Goal: Information Seeking & Learning: Learn about a topic

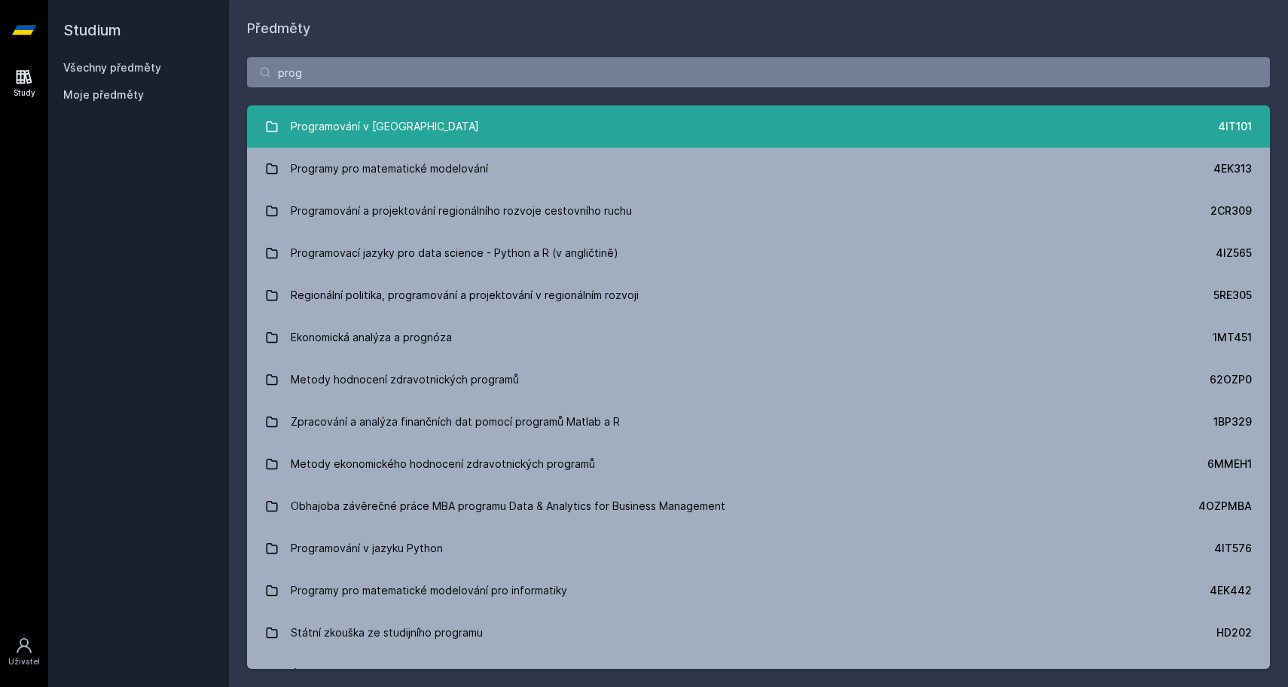
type input "prog"
click at [334, 111] on div "Programování v [GEOGRAPHIC_DATA]" at bounding box center [385, 126] width 188 height 30
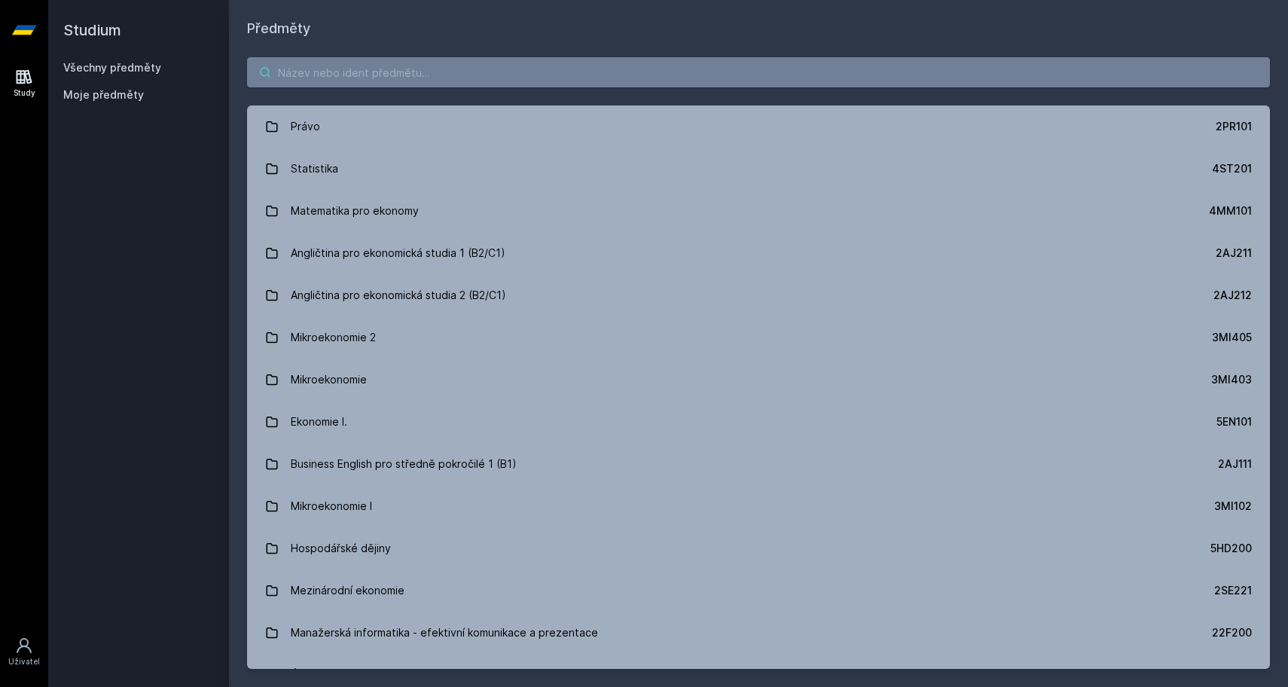
click at [366, 87] on input "search" at bounding box center [758, 72] width 1023 height 30
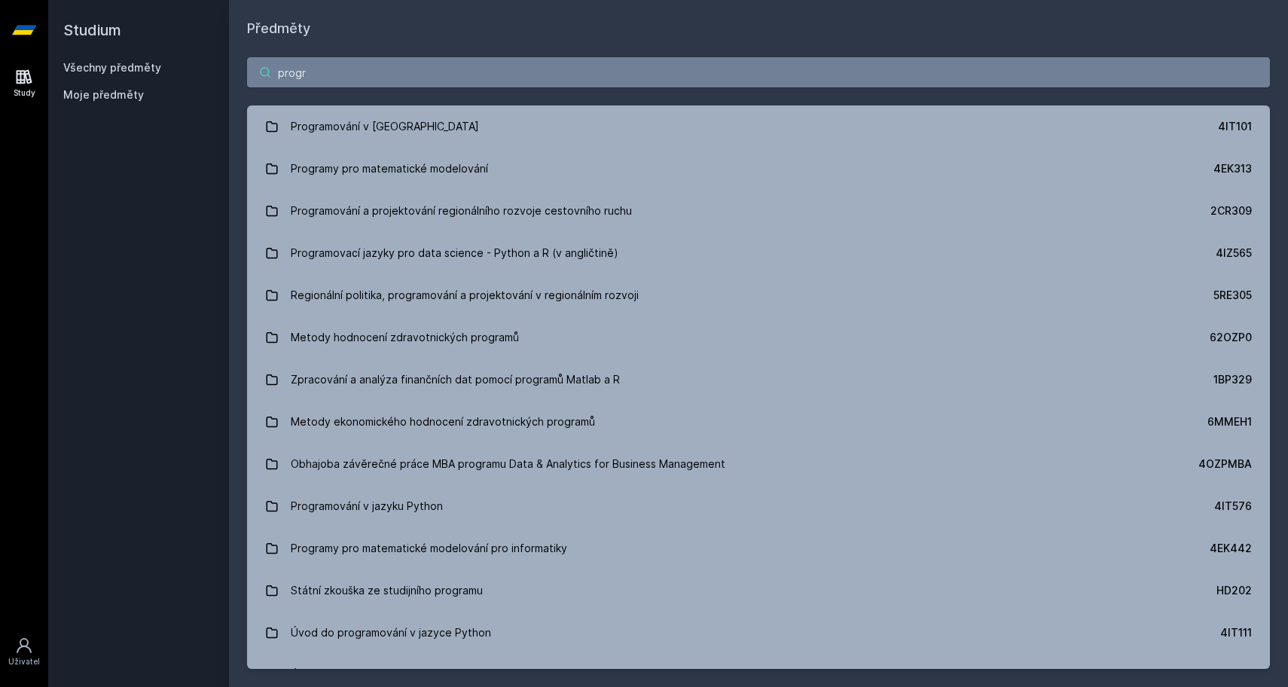
type input "program"
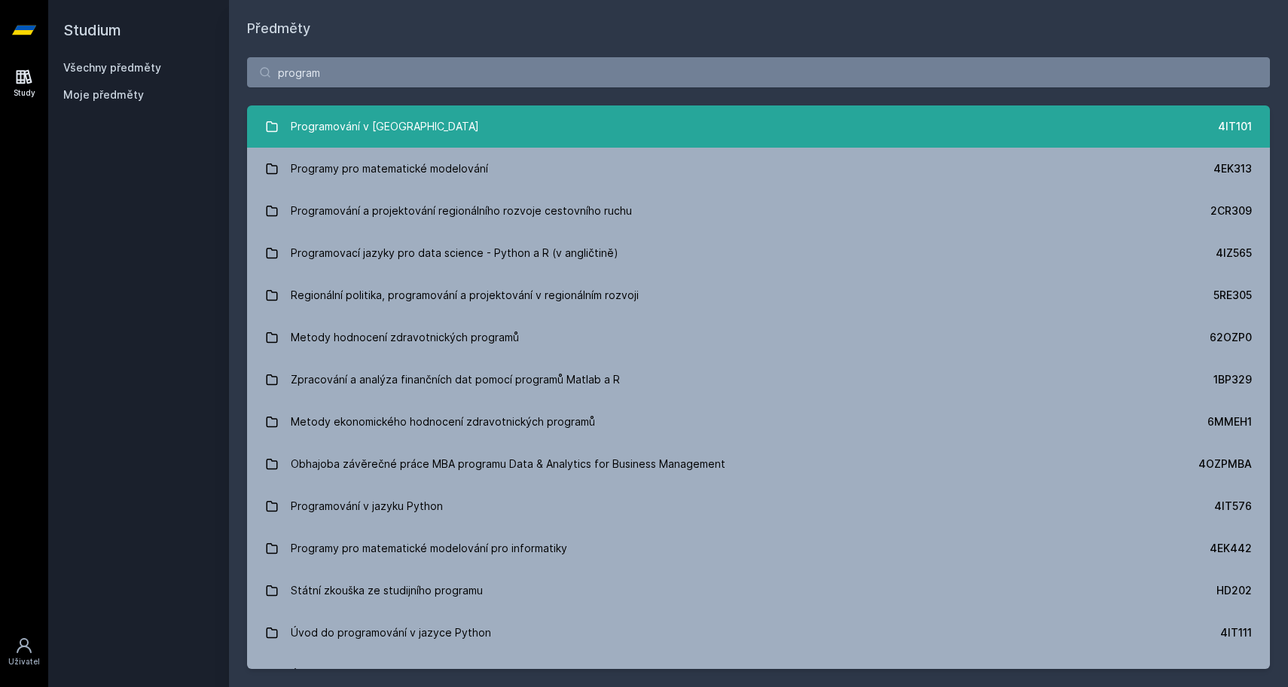
drag, startPoint x: 337, startPoint y: 95, endPoint x: 382, endPoint y: 136, distance: 60.8
click at [382, 136] on div "Programování v [GEOGRAPHIC_DATA]" at bounding box center [385, 126] width 188 height 30
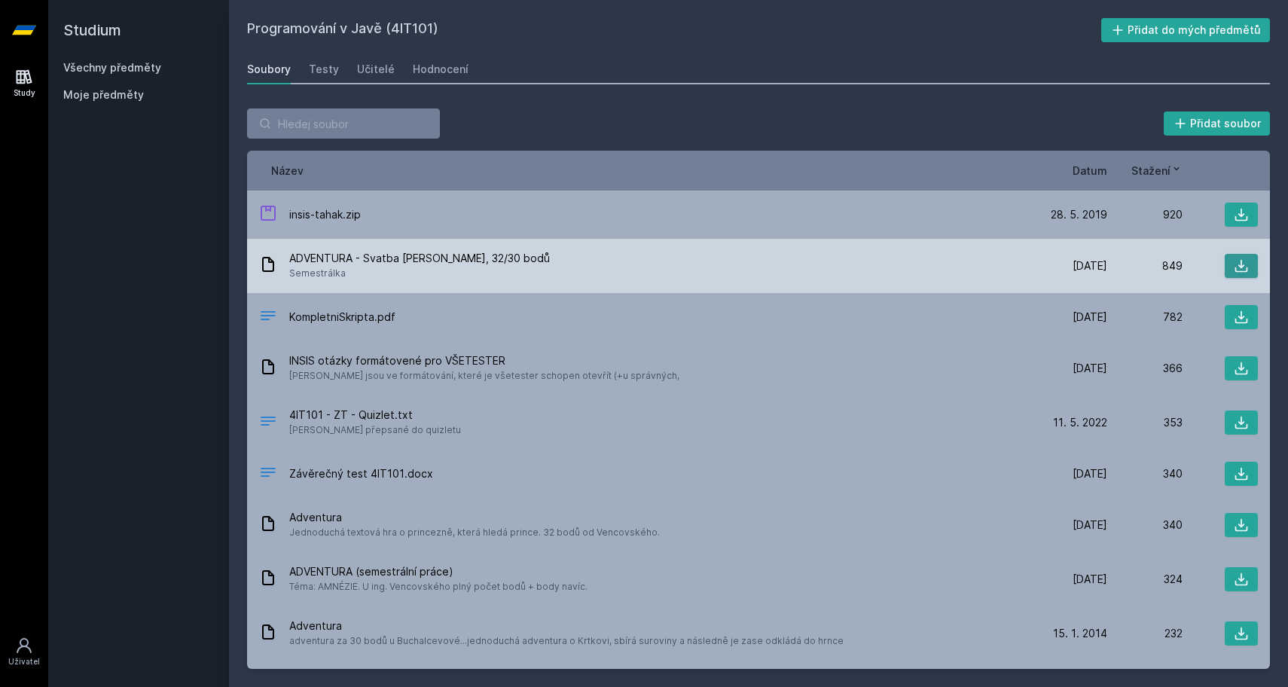
click at [1244, 267] on icon at bounding box center [1241, 265] width 15 height 15
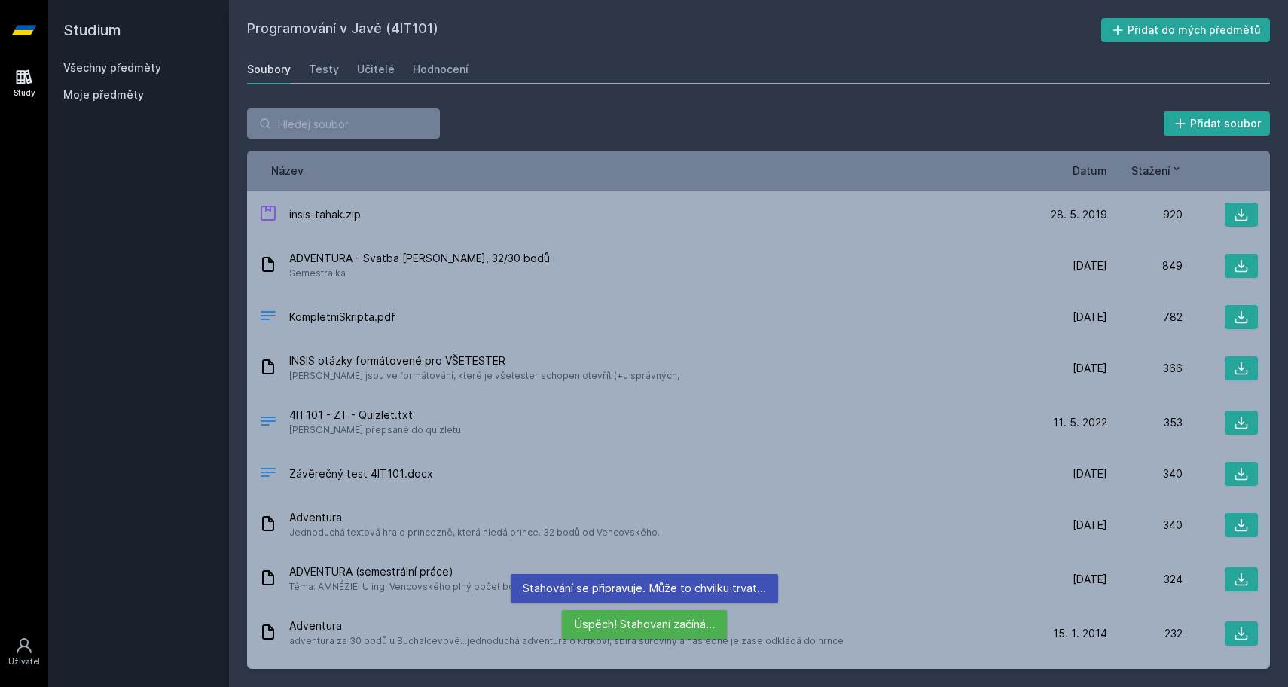
click at [1081, 168] on span "Datum" at bounding box center [1090, 171] width 35 height 16
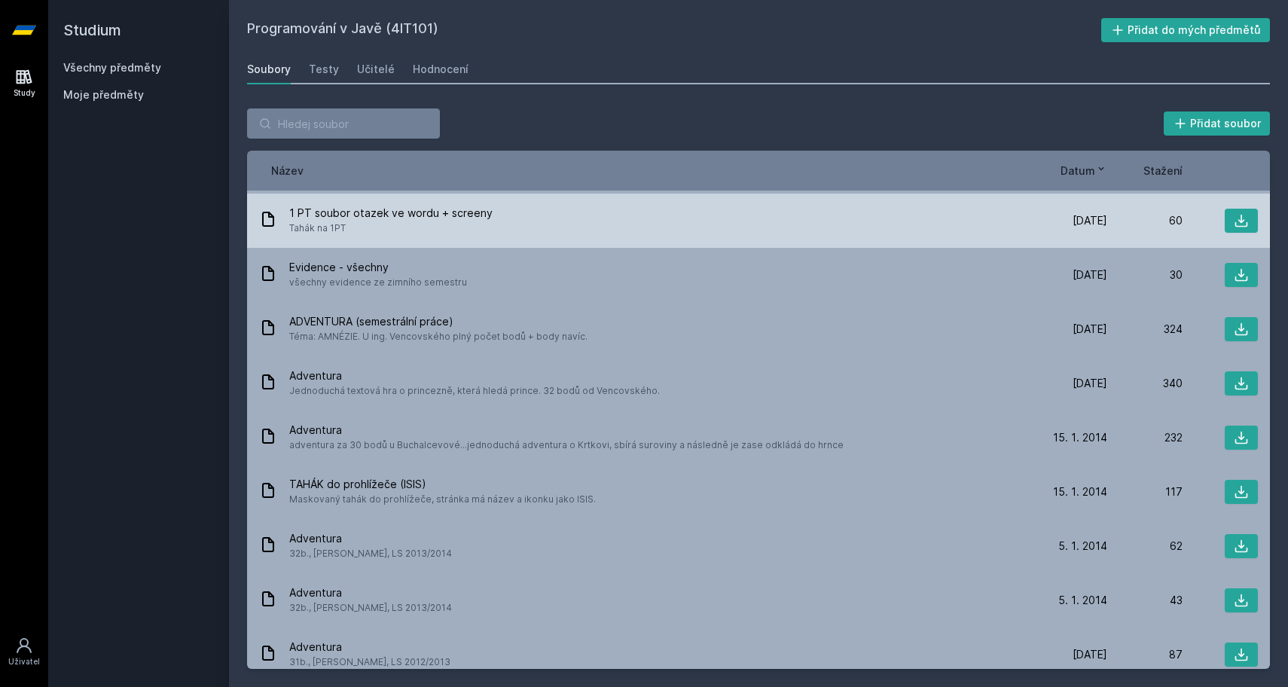
scroll to position [450, 0]
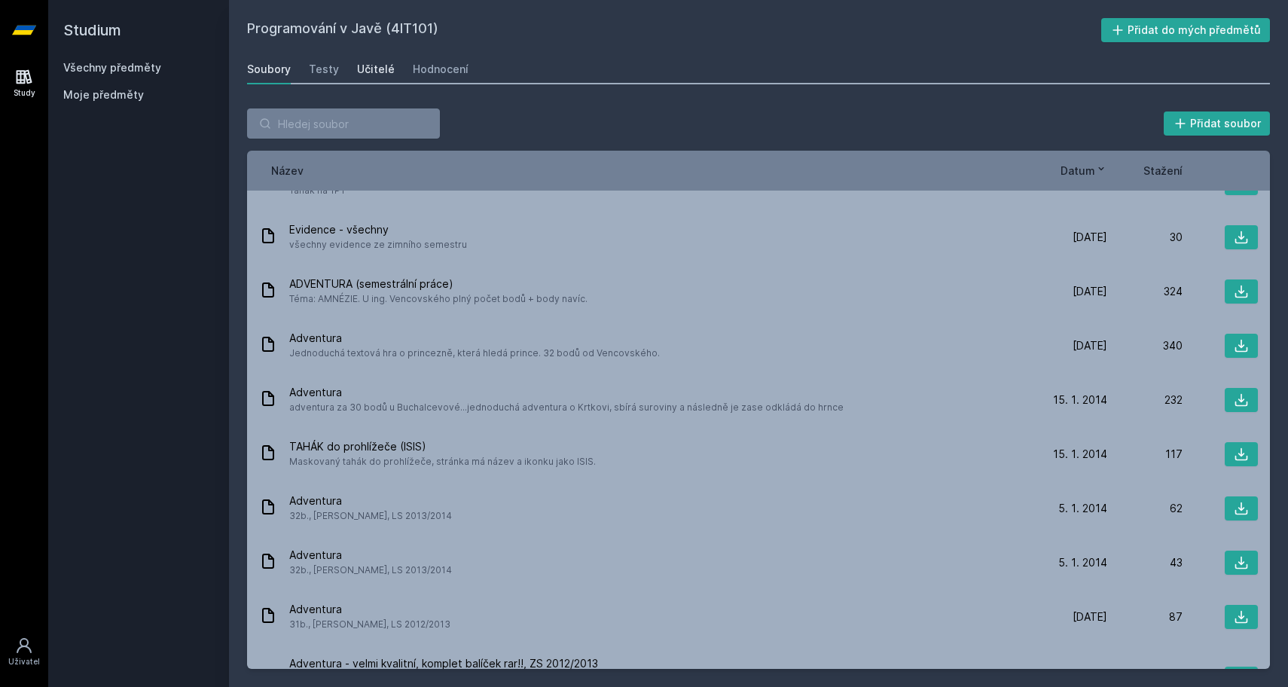
click at [368, 70] on div "Učitelé" at bounding box center [376, 69] width 38 height 15
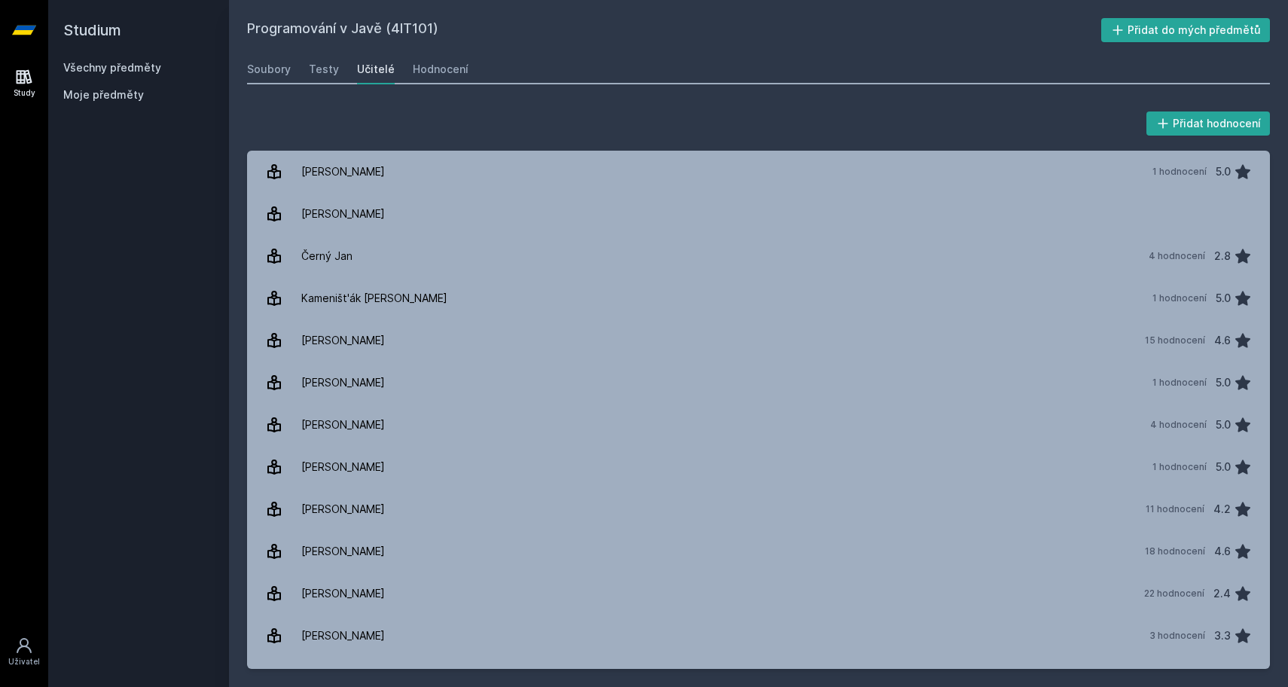
click at [99, 29] on h2 "Studium" at bounding box center [138, 30] width 151 height 60
click at [97, 60] on h2 "Studium" at bounding box center [138, 30] width 151 height 60
click at [97, 68] on link "Všechny předměty" at bounding box center [112, 67] width 98 height 13
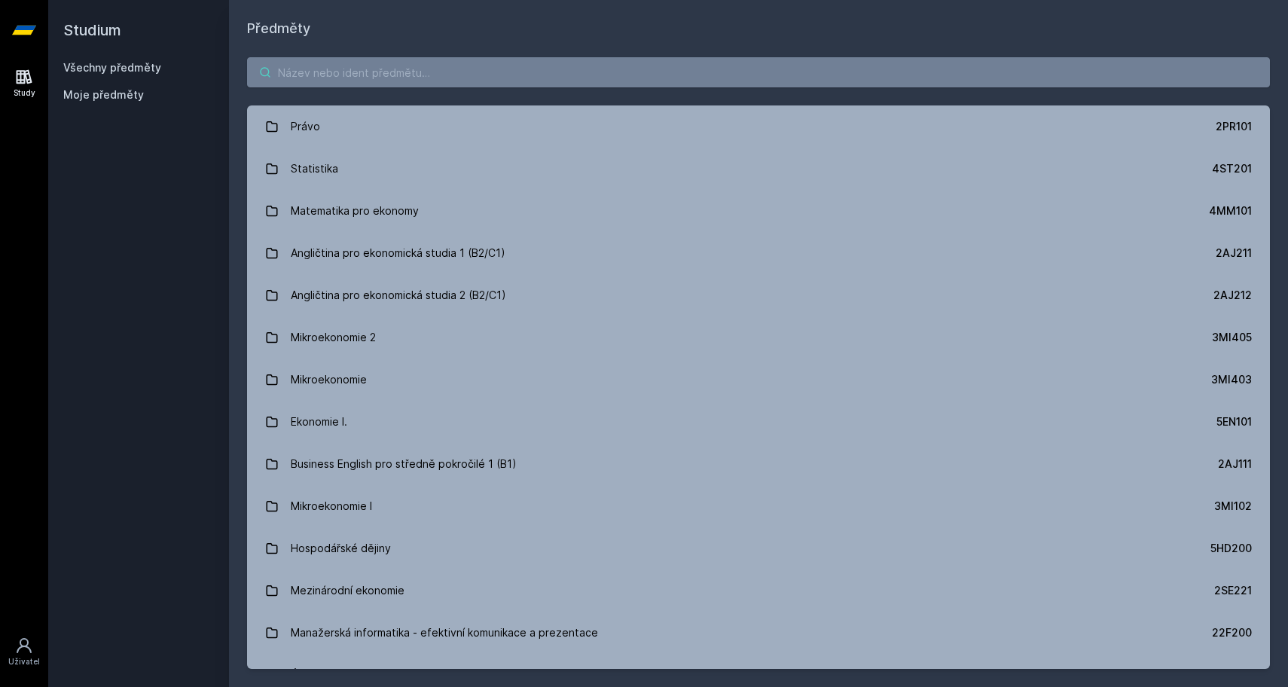
click at [441, 74] on input "search" at bounding box center [758, 72] width 1023 height 30
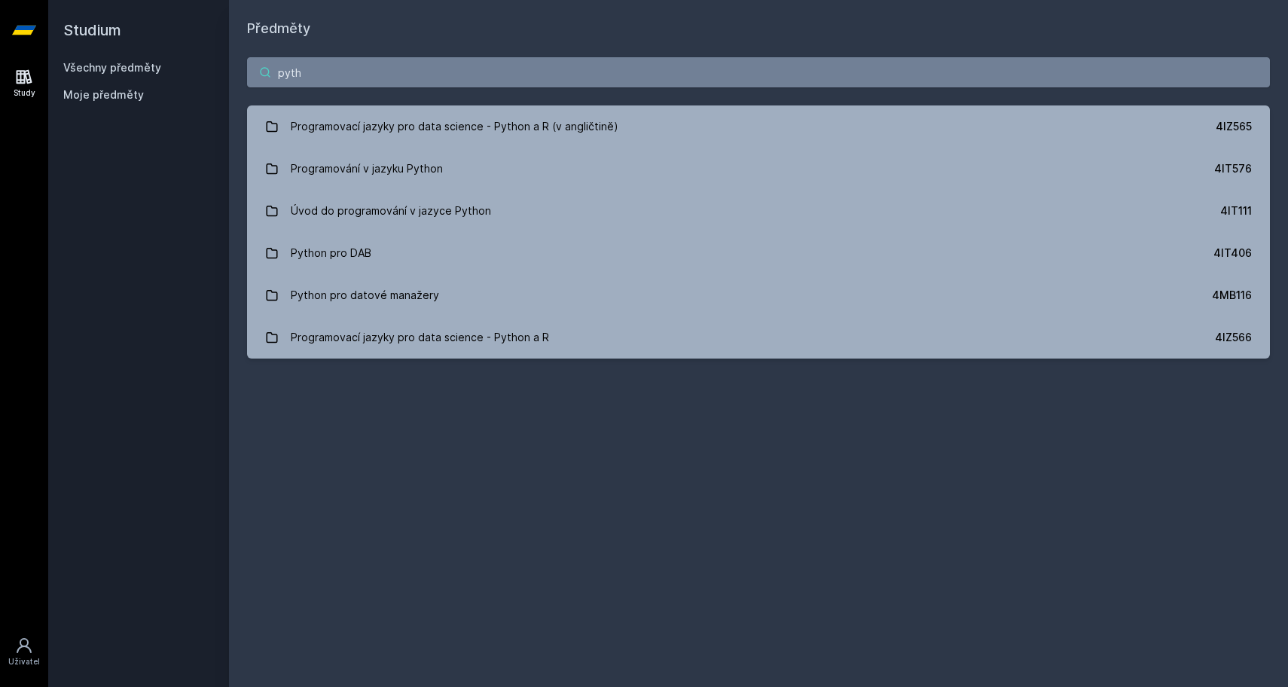
type input "Python"
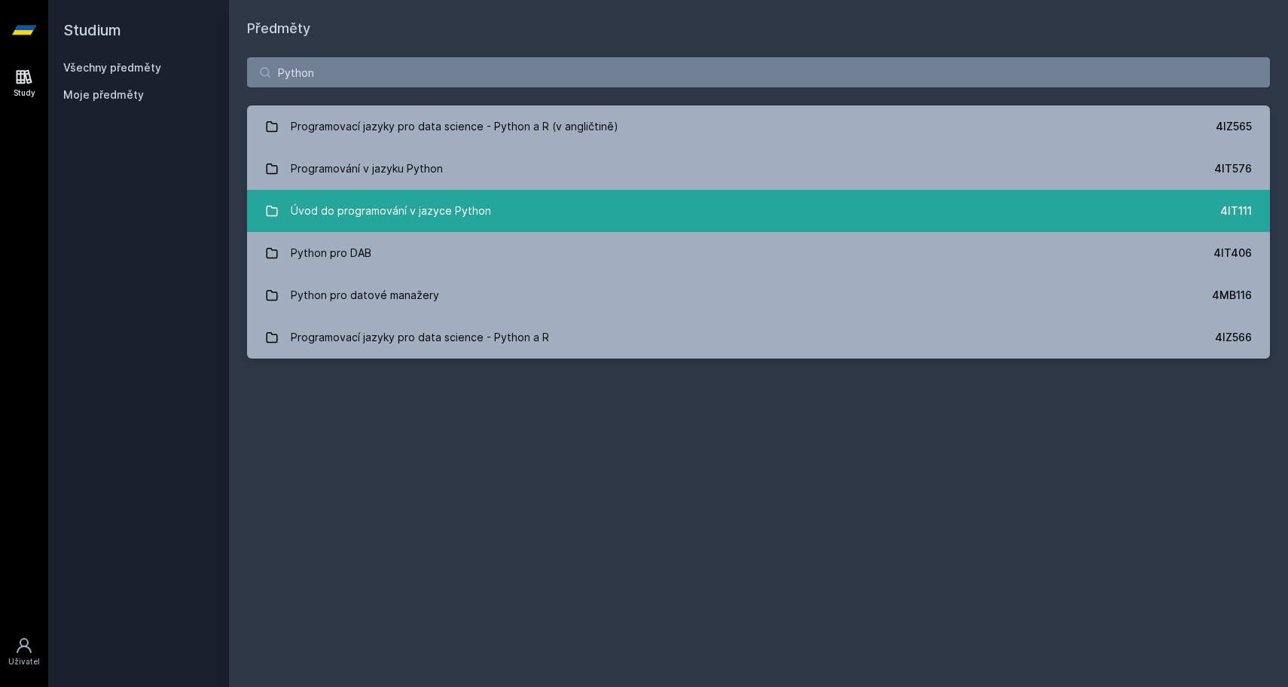
drag, startPoint x: 441, startPoint y: 74, endPoint x: 417, endPoint y: 211, distance: 139.3
click at [417, 211] on div "Úvod do programování v jazyce Python" at bounding box center [391, 211] width 200 height 30
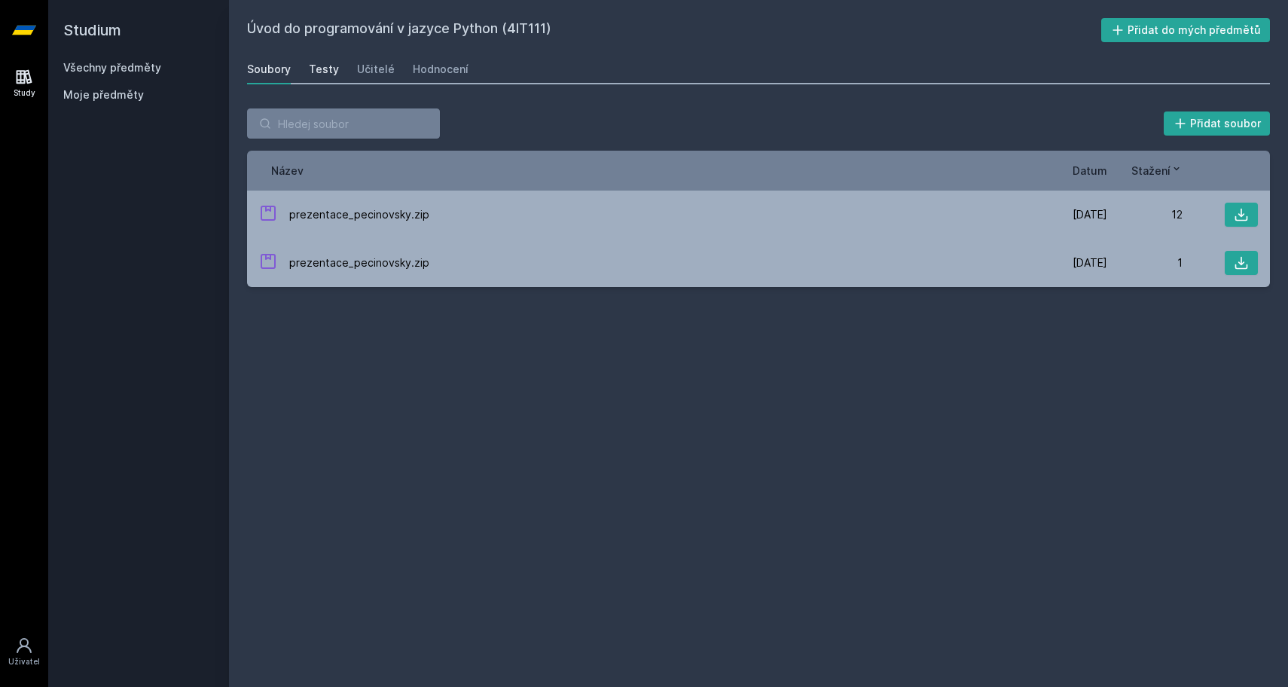
click at [329, 70] on div "Testy" at bounding box center [324, 69] width 30 height 15
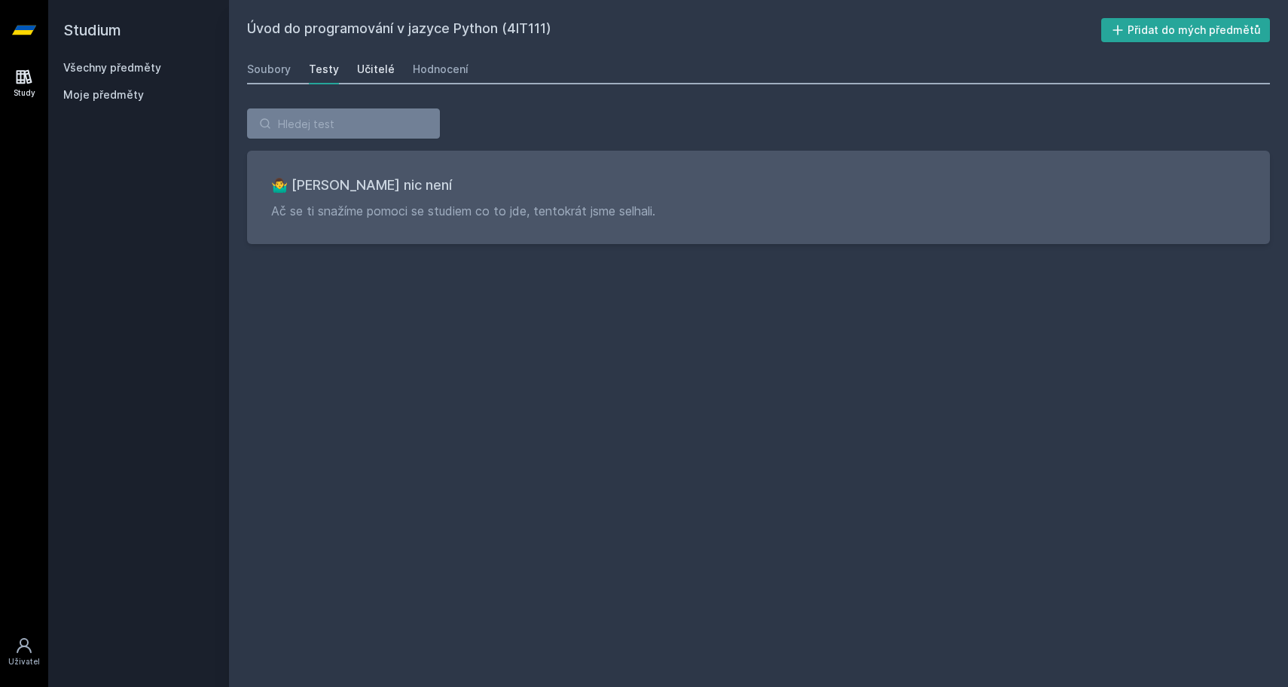
click at [371, 72] on div "Učitelé" at bounding box center [376, 69] width 38 height 15
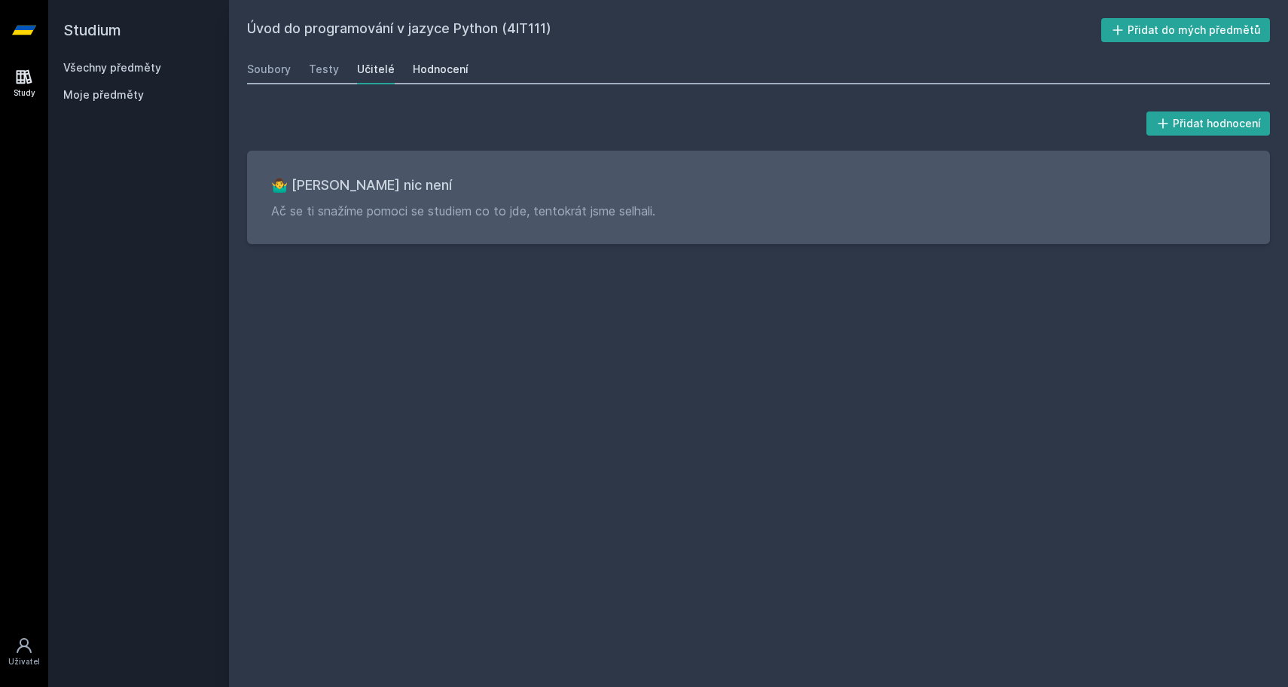
click at [433, 72] on div "Hodnocení" at bounding box center [441, 69] width 56 height 15
click at [377, 64] on div "Učitelé" at bounding box center [376, 69] width 38 height 15
click at [303, 69] on div "Soubory Testy Učitelé Hodnocení" at bounding box center [758, 69] width 1023 height 30
click at [271, 69] on div "Soubory" at bounding box center [269, 69] width 44 height 15
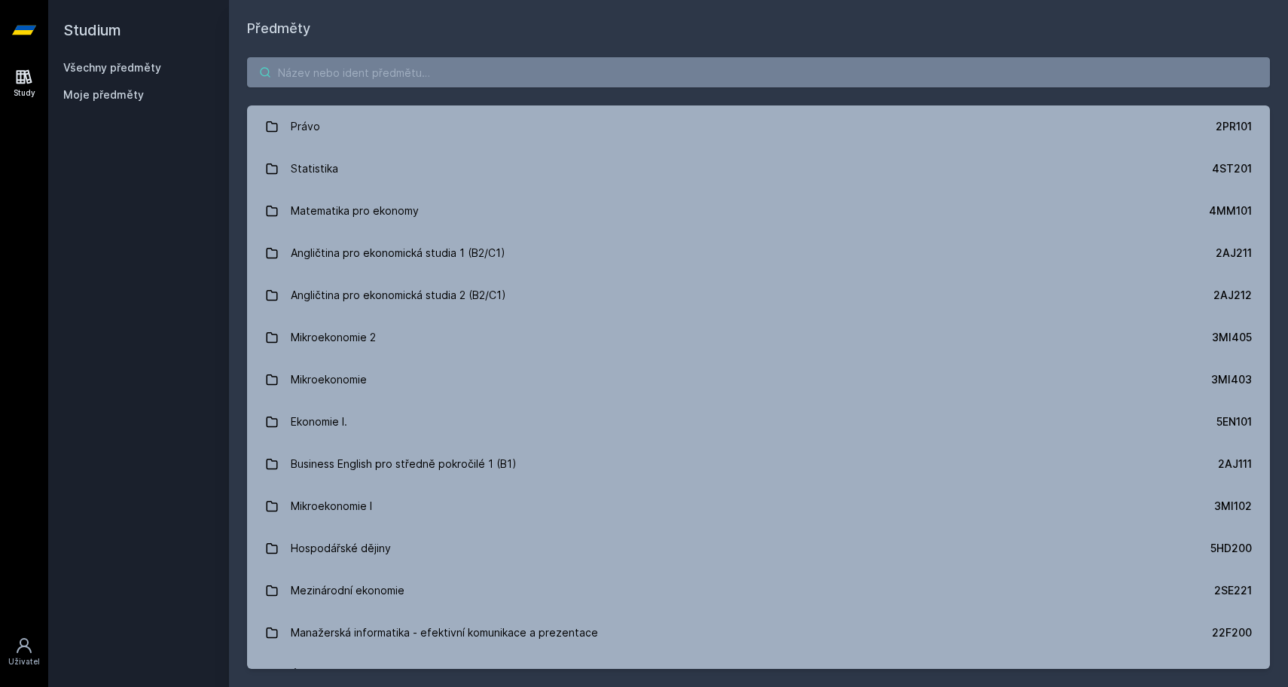
click at [455, 87] on input "search" at bounding box center [758, 72] width 1023 height 30
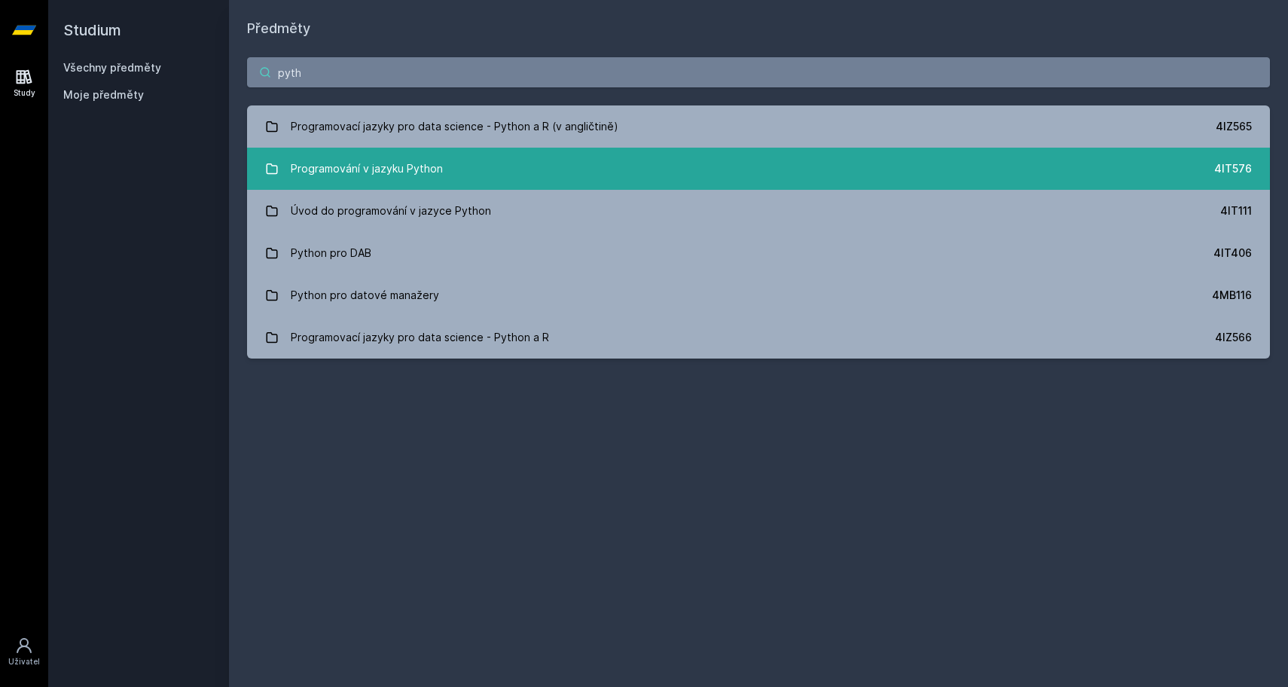
type input "pyth"
click at [336, 170] on div "Programování v jazyku Python" at bounding box center [367, 169] width 152 height 30
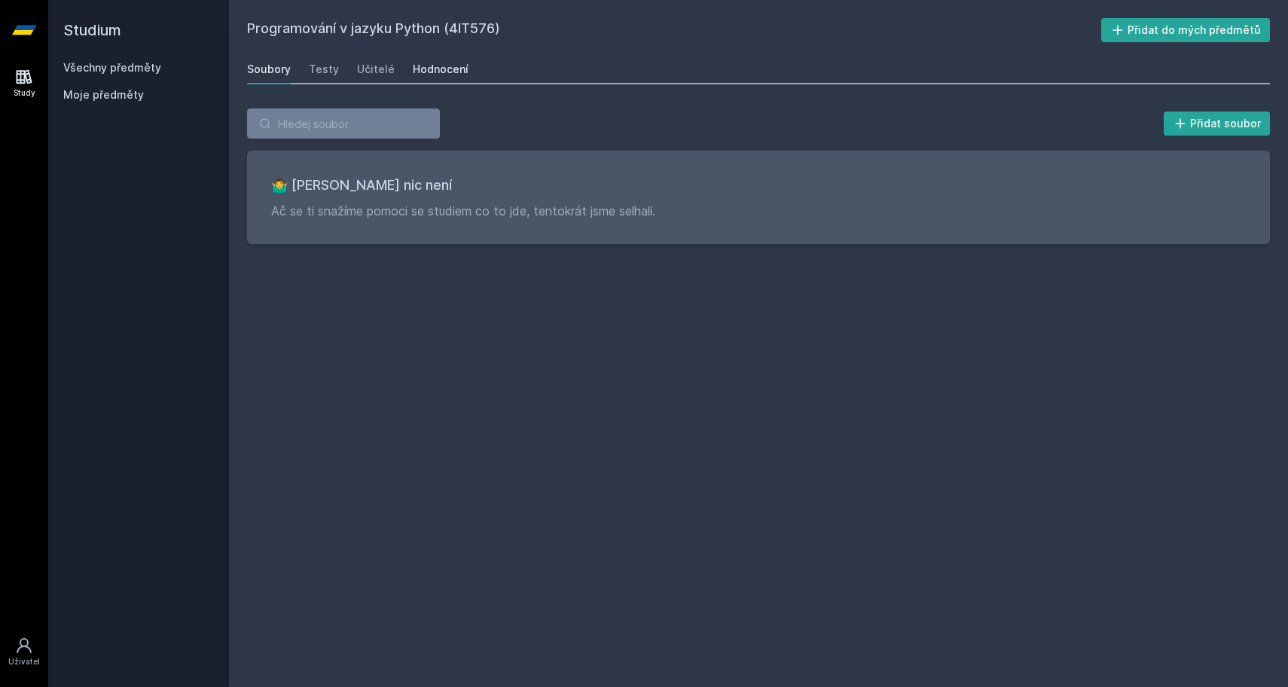
click at [451, 69] on div "Hodnocení" at bounding box center [441, 69] width 56 height 15
click at [749, 1] on div "Programování v jazyku Python (4IT576) Přidat do mých předmětů [GEOGRAPHIC_DATA]…" at bounding box center [758, 343] width 1059 height 687
